Goal: Go to known website: Go to known website

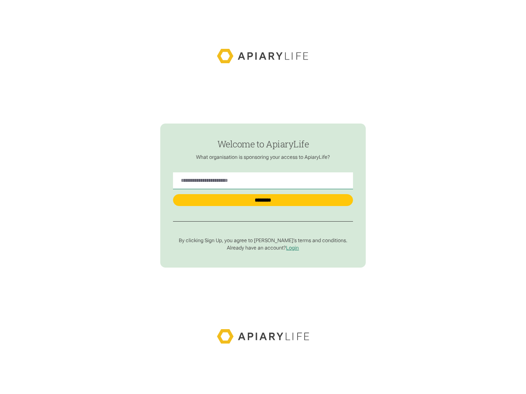
click at [263, 196] on input "********" at bounding box center [263, 200] width 180 height 12
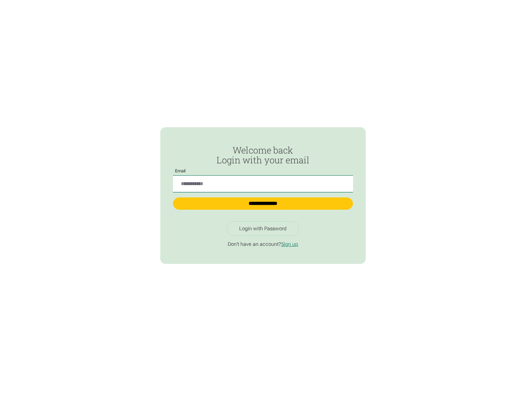
click at [263, 181] on input "Passwordless Login" at bounding box center [263, 184] width 180 height 17
